Goal: Check status: Check status

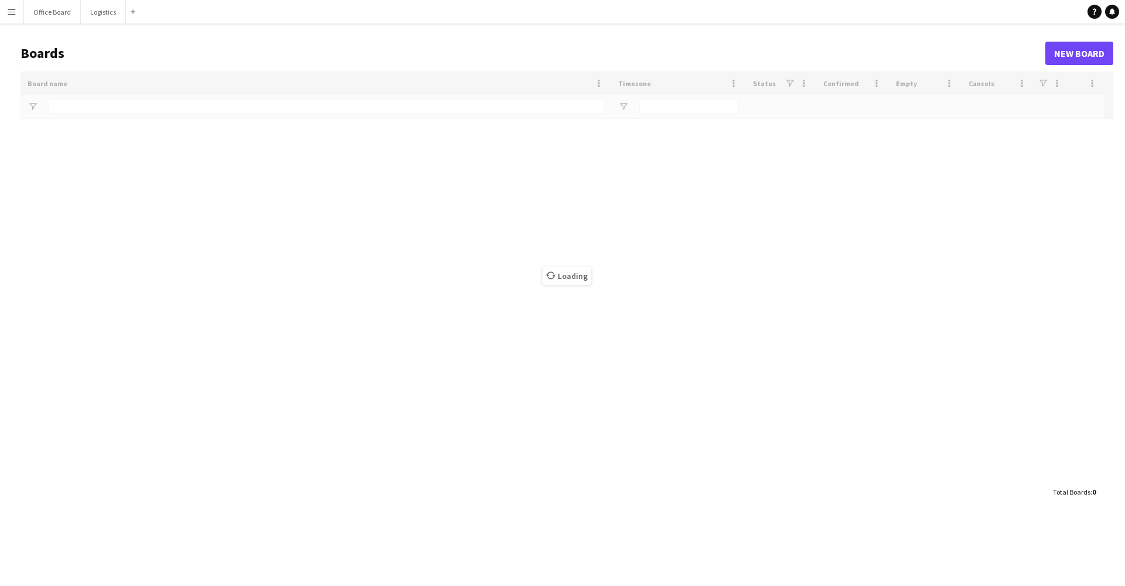
click at [921, 41] on header "Boards New Board" at bounding box center [567, 53] width 1093 height 36
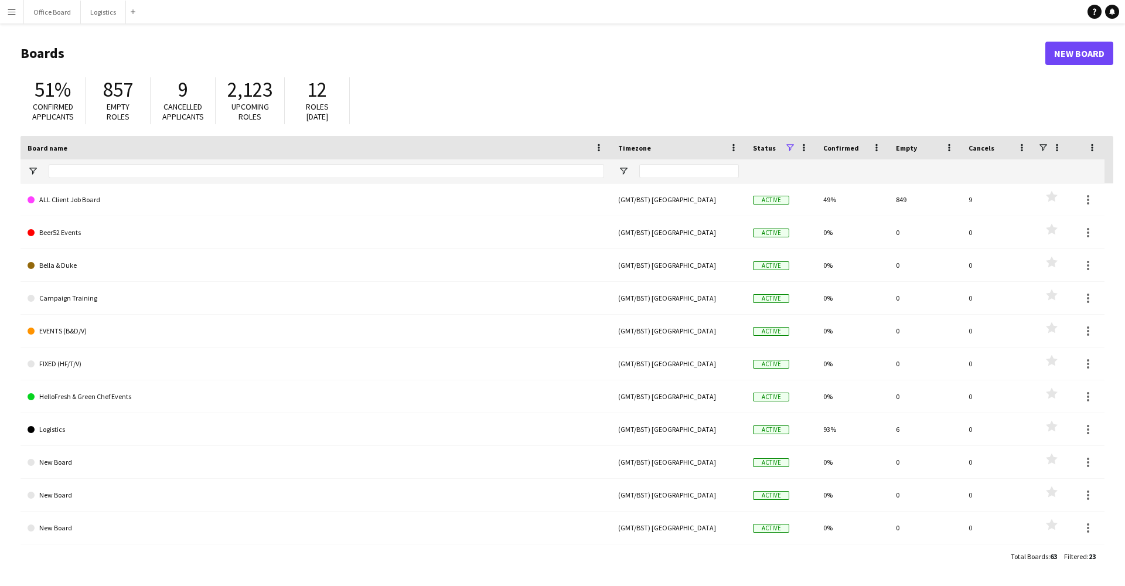
click at [18, 13] on button "Menu" at bounding box center [11, 11] width 23 height 23
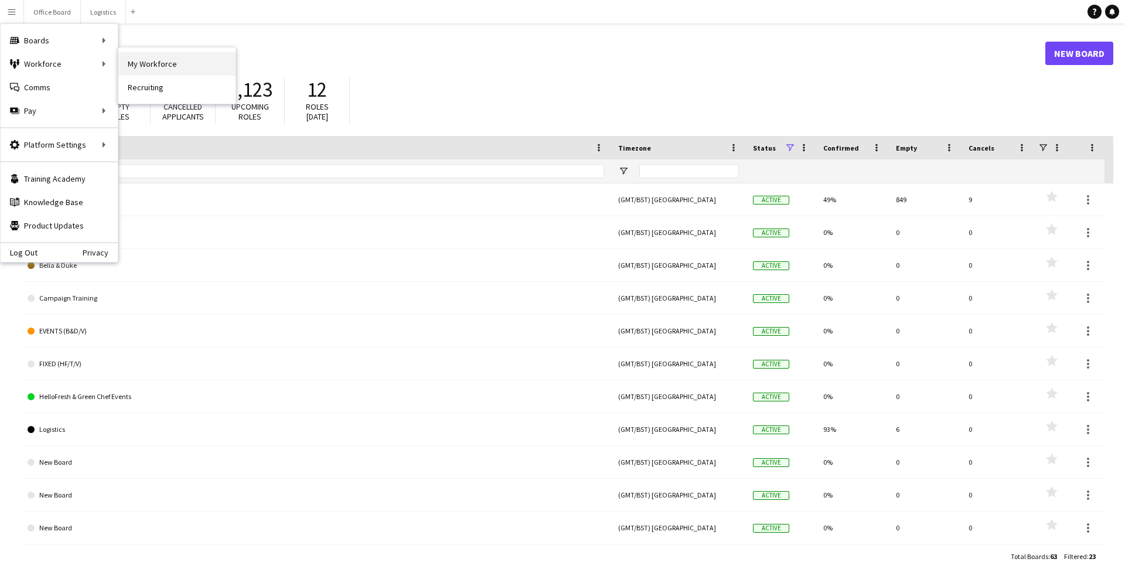
click at [143, 66] on link "My Workforce" at bounding box center [176, 63] width 117 height 23
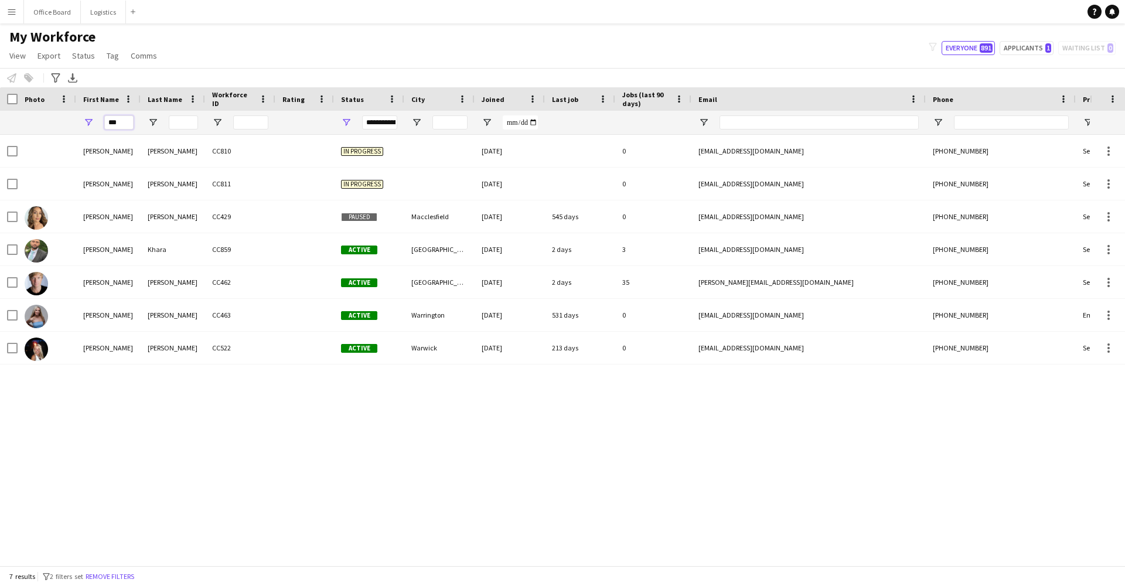
click at [111, 125] on input "***" at bounding box center [118, 122] width 29 height 14
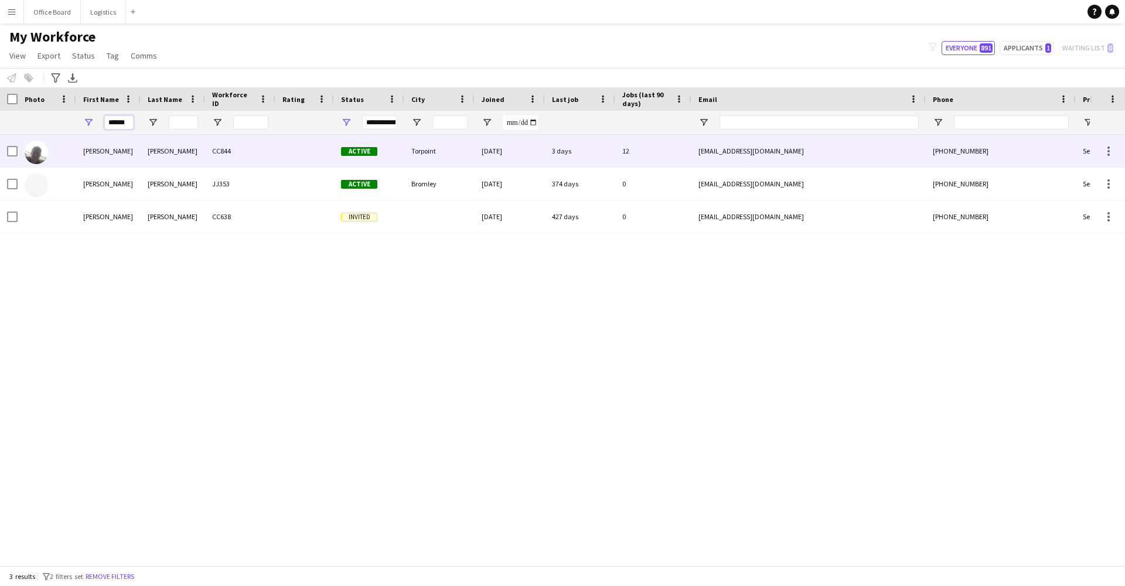
type input "******"
click at [145, 159] on div "[PERSON_NAME]" at bounding box center [173, 151] width 64 height 32
click at [490, 156] on div "[DATE]" at bounding box center [510, 151] width 70 height 32
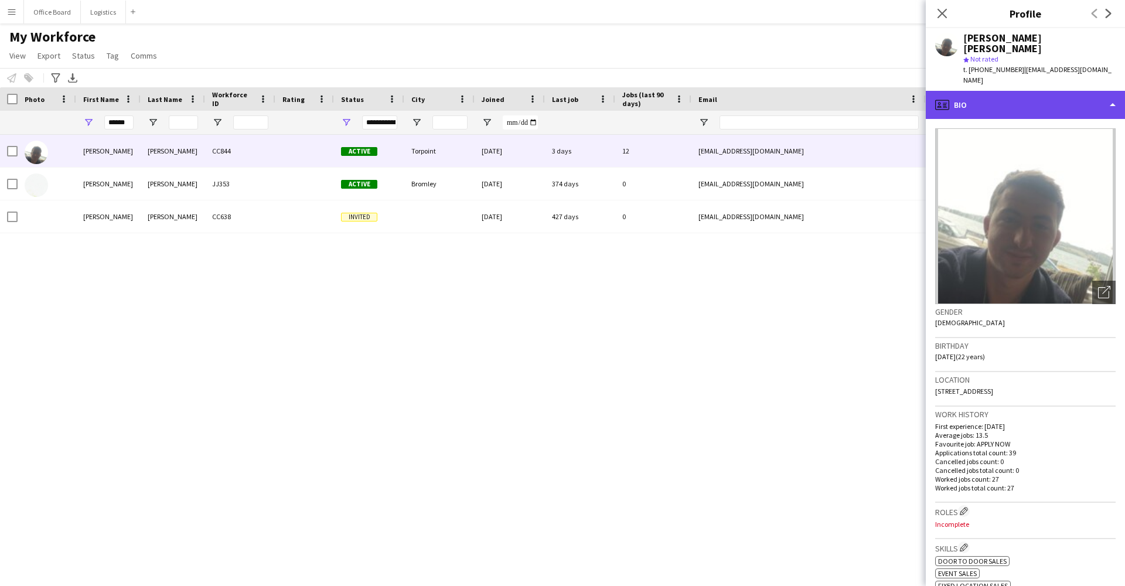
click at [1042, 91] on div "profile Bio" at bounding box center [1025, 105] width 199 height 28
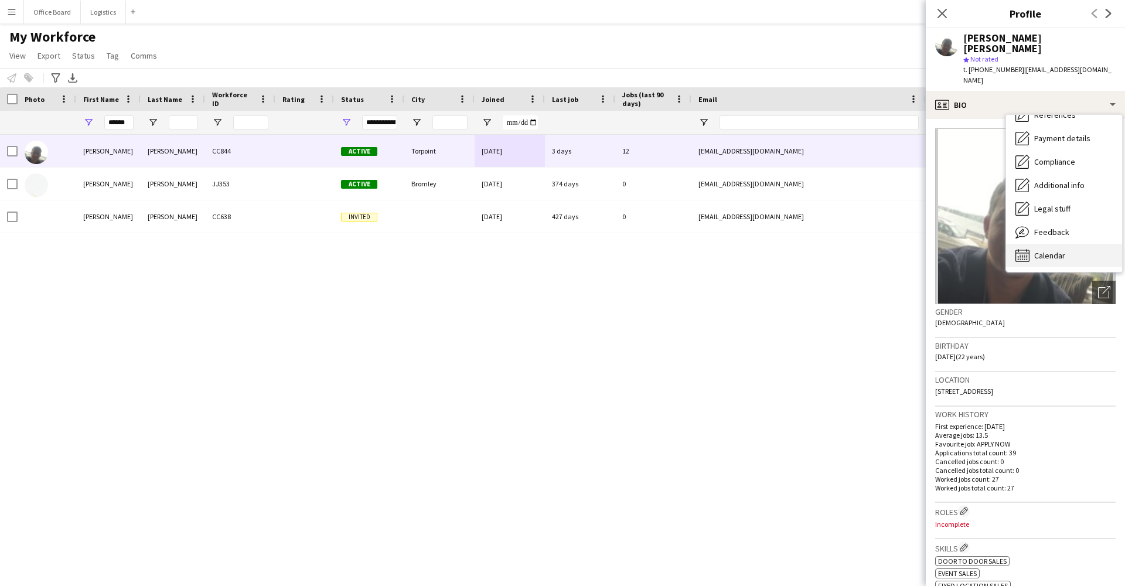
scroll to position [134, 0]
click at [1059, 250] on span "Calendar" at bounding box center [1049, 255] width 31 height 11
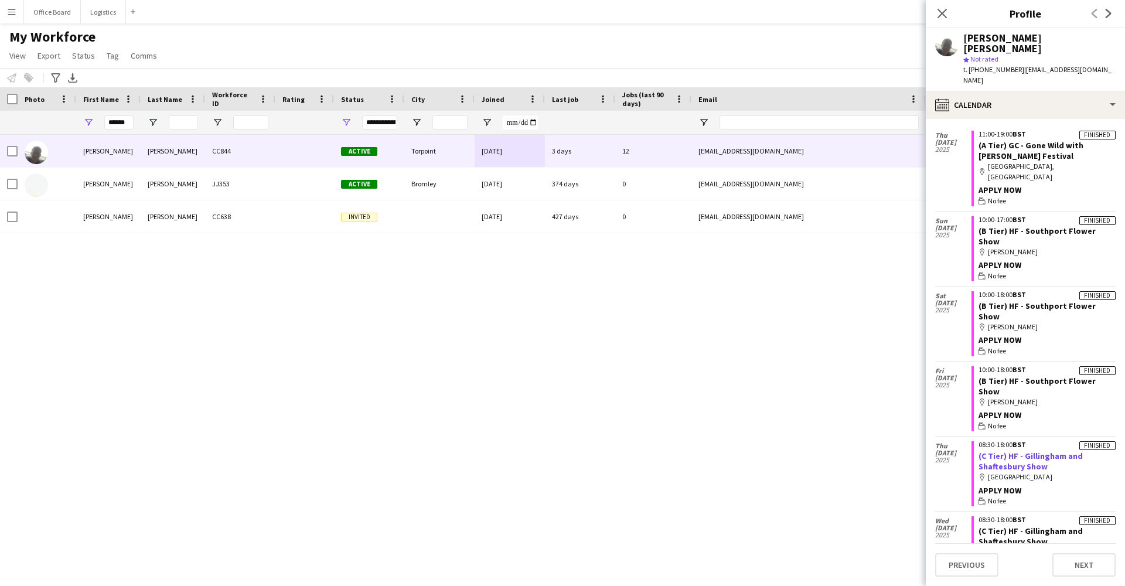
scroll to position [1989, 0]
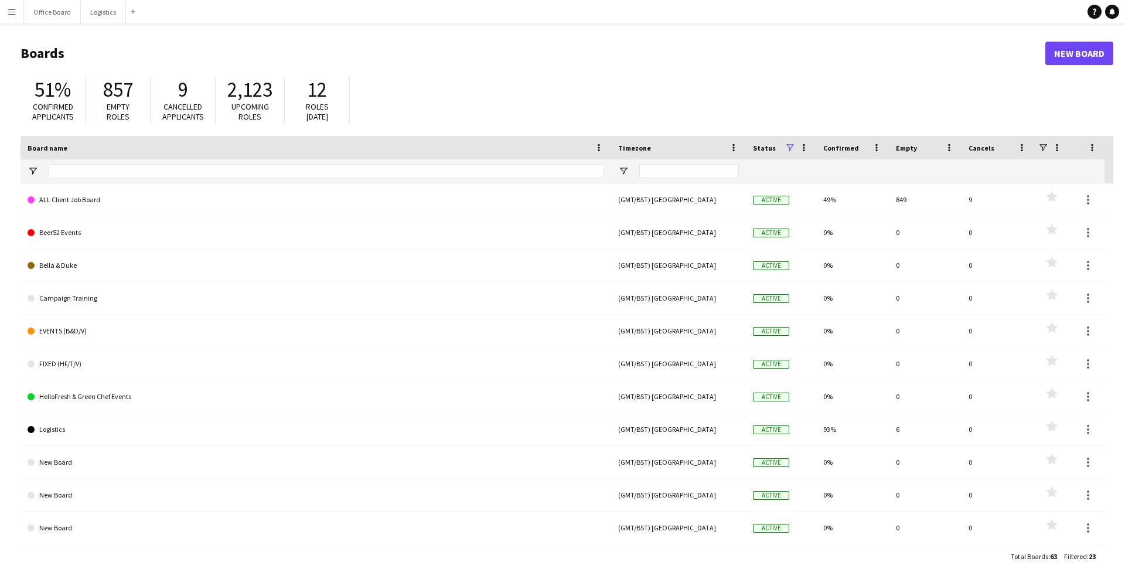
click at [9, 13] on app-icon "Menu" at bounding box center [11, 11] width 9 height 9
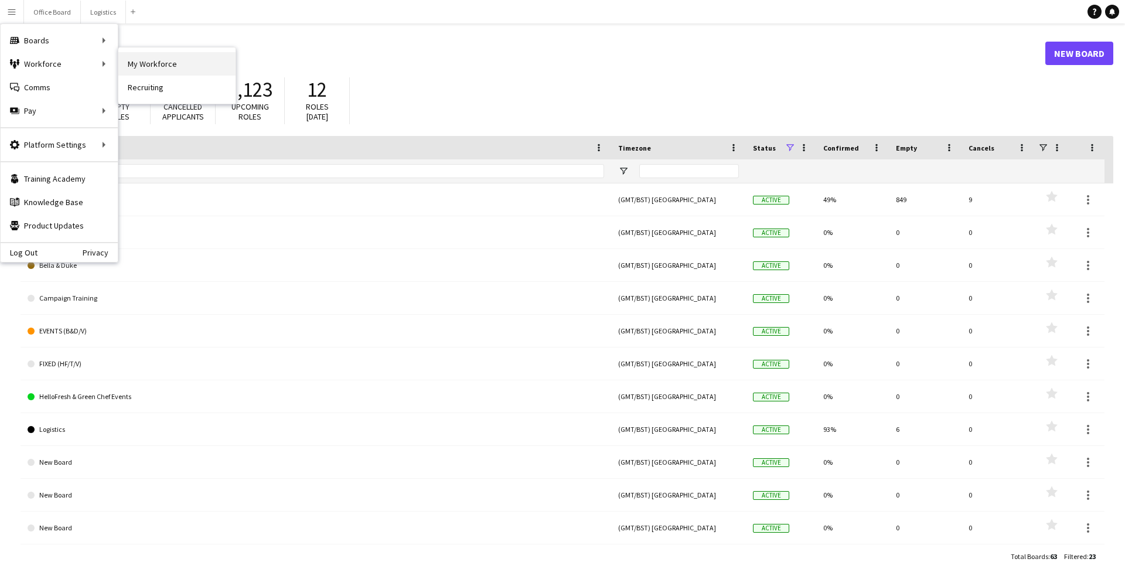
click at [156, 68] on link "My Workforce" at bounding box center [176, 63] width 117 height 23
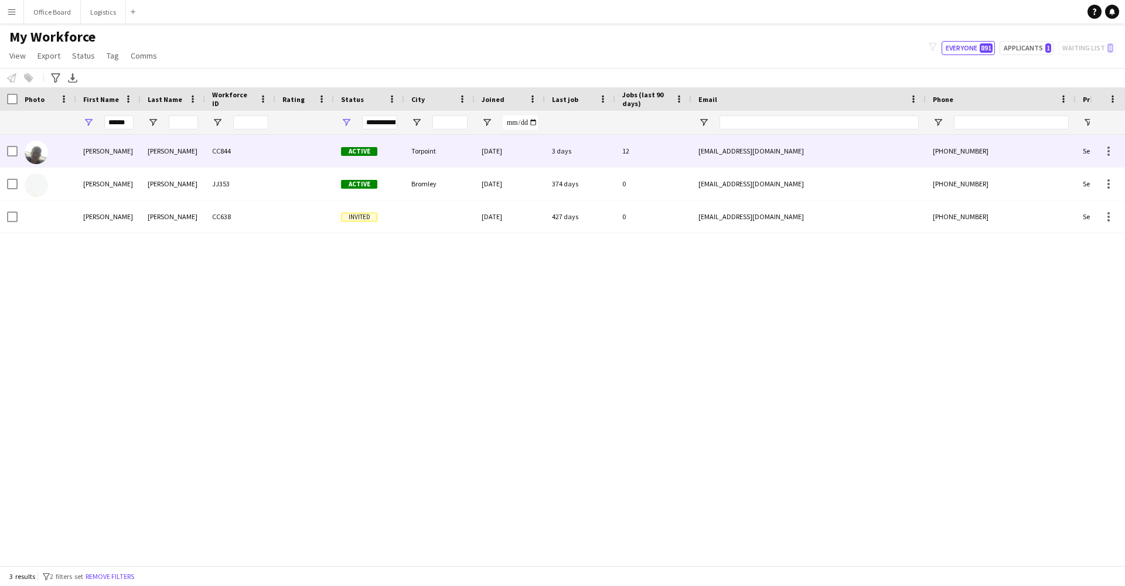
click at [172, 156] on div "[PERSON_NAME]" at bounding box center [173, 151] width 64 height 32
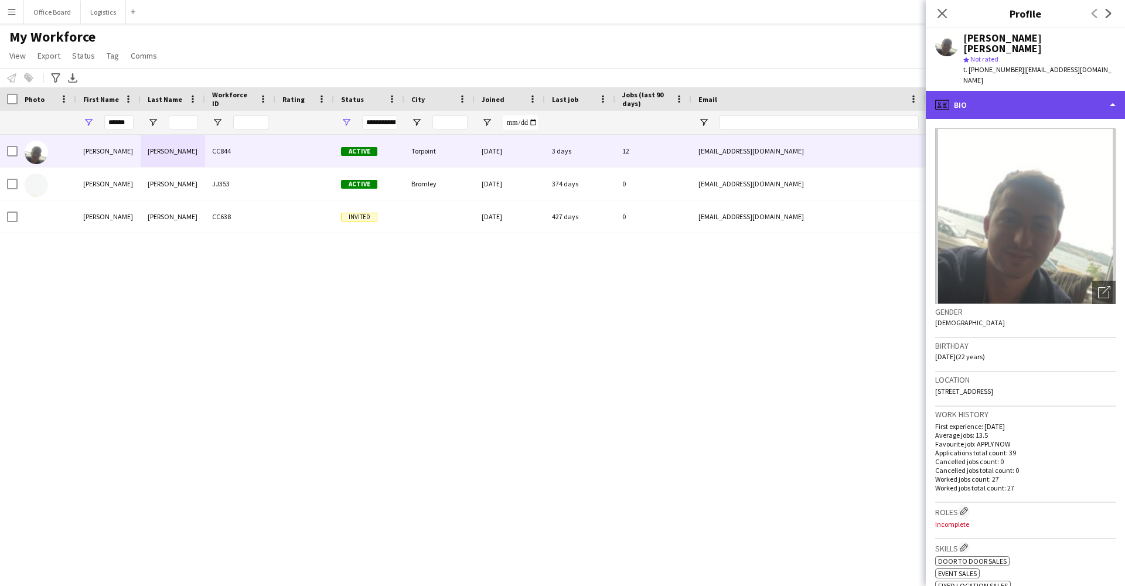
click at [994, 93] on div "profile Bio" at bounding box center [1025, 105] width 199 height 28
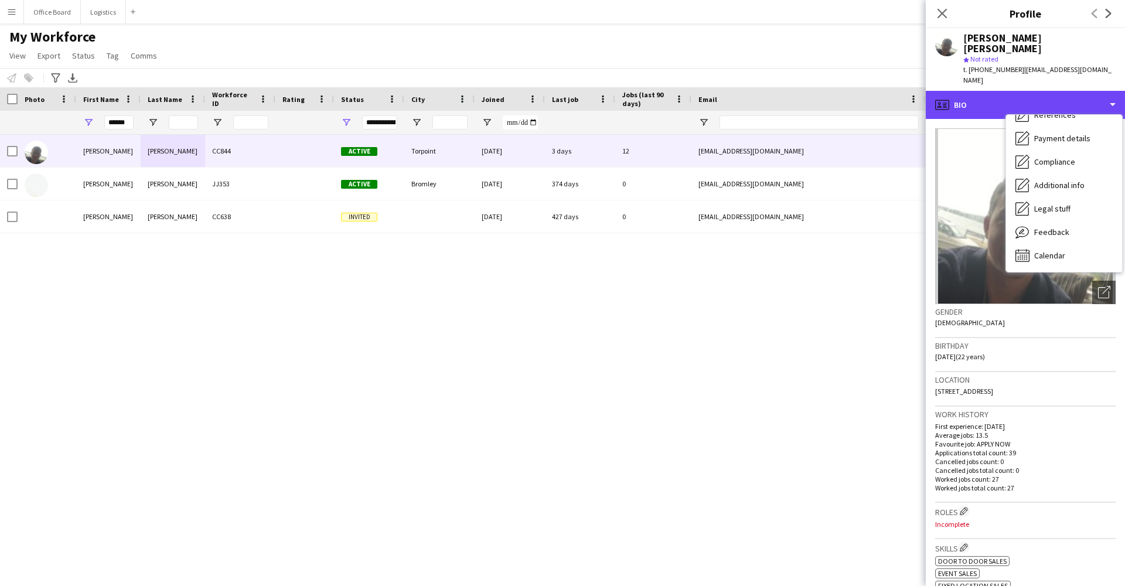
scroll to position [134, 0]
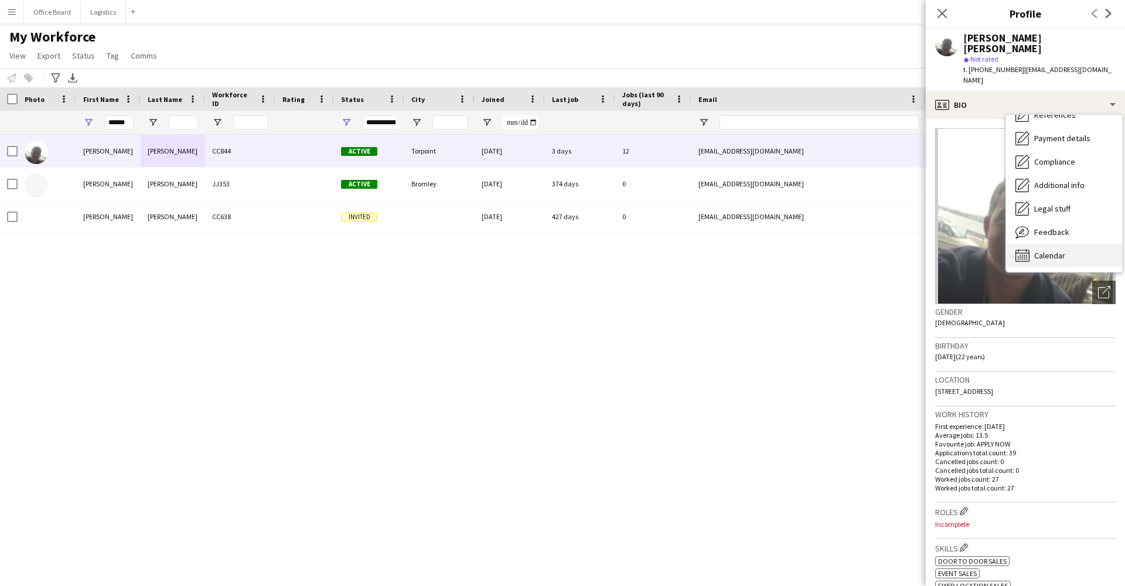
click at [1073, 244] on div "Calendar Calendar" at bounding box center [1064, 255] width 116 height 23
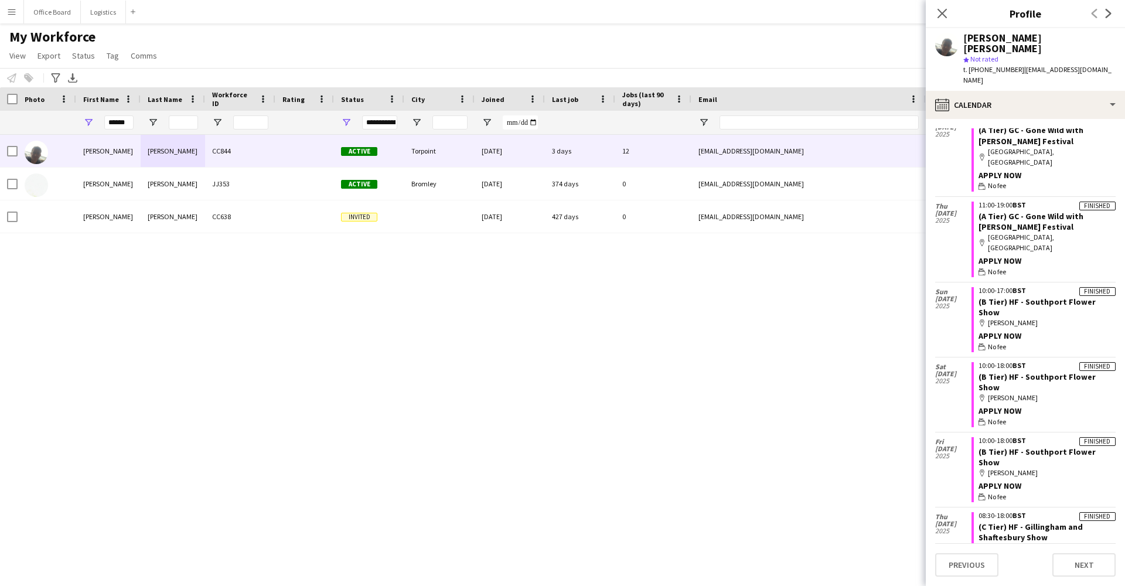
scroll to position [1920, 0]
drag, startPoint x: 1051, startPoint y: 385, endPoint x: 1023, endPoint y: 371, distance: 31.4
copy link "Gillingham and Shaftesbury Show"
